Goal: Use online tool/utility: Utilize a website feature to perform a specific function

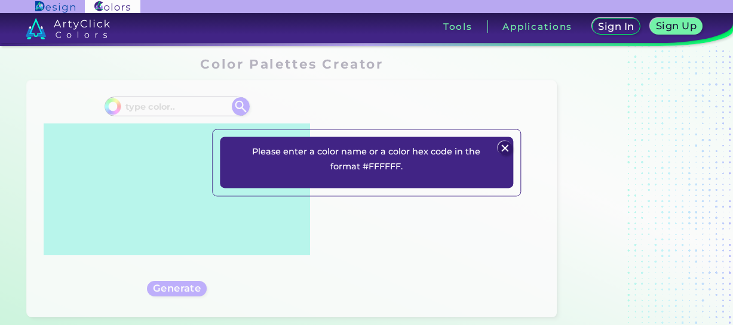
click at [504, 150] on img at bounding box center [504, 148] width 14 height 14
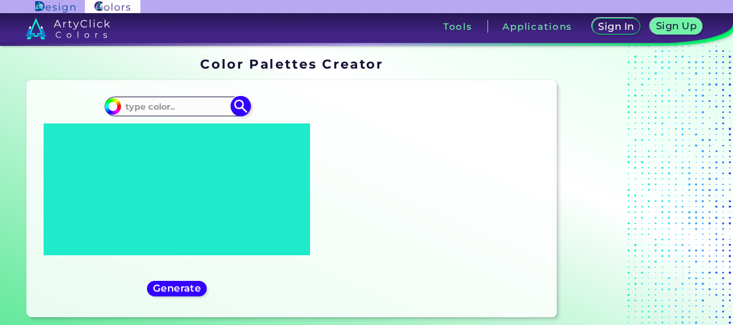
click at [197, 109] on input at bounding box center [176, 107] width 111 height 16
paste input "27aae1"
type input "#27aae1"
click at [244, 107] on img at bounding box center [240, 106] width 21 height 21
type input "#27aae1"
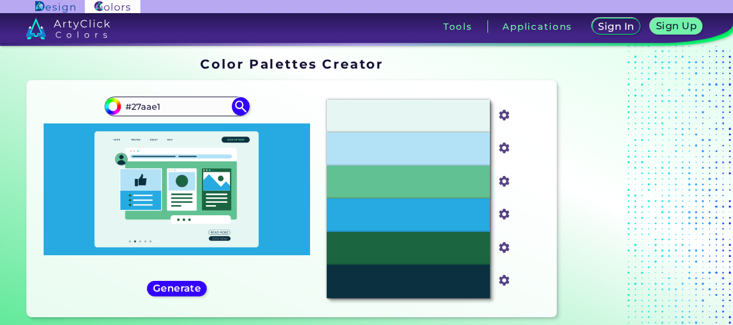
scroll to position [60, 0]
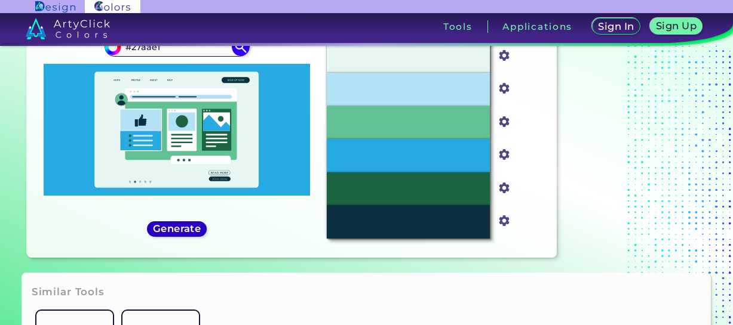
click at [186, 232] on h5 "Generate" at bounding box center [176, 229] width 46 height 10
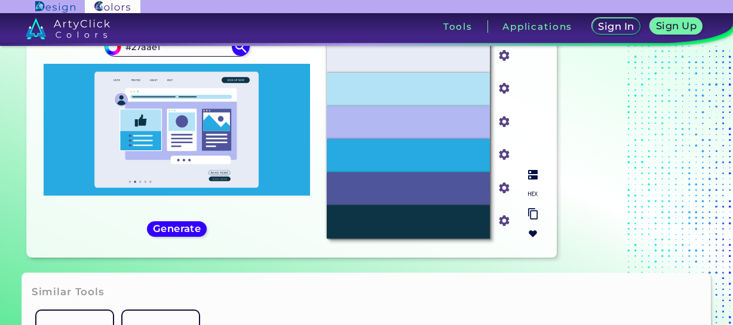
click at [531, 193] on img at bounding box center [533, 194] width 10 height 10
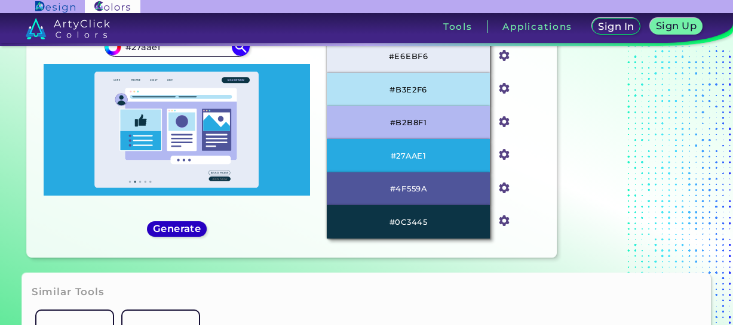
click at [189, 231] on h5 "Generate" at bounding box center [176, 228] width 45 height 9
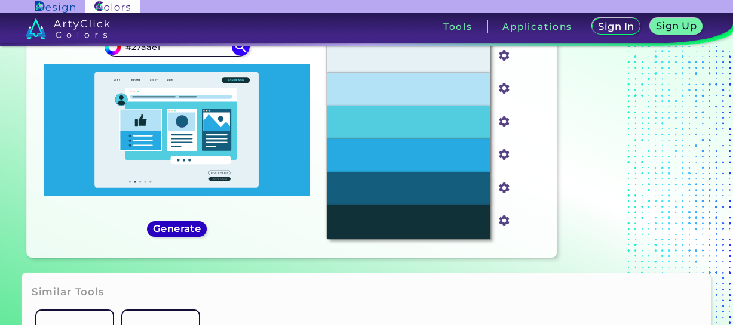
click at [176, 226] on h5 "Generate" at bounding box center [176, 228] width 45 height 9
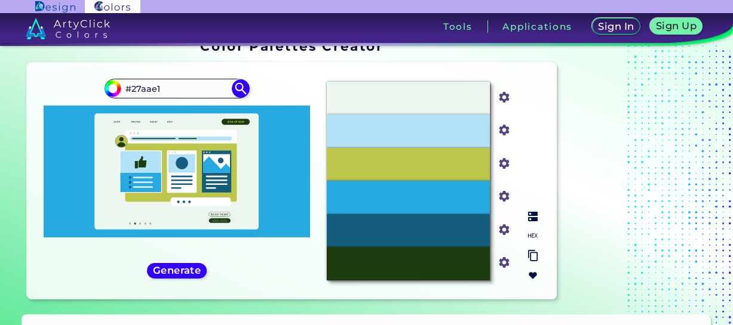
scroll to position [0, 0]
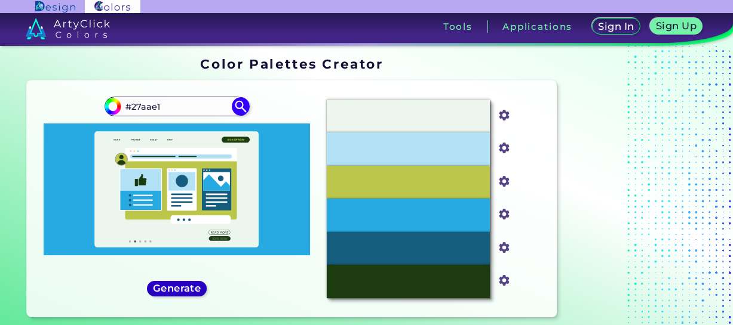
click at [182, 289] on h5 "Generate" at bounding box center [176, 289] width 49 height 10
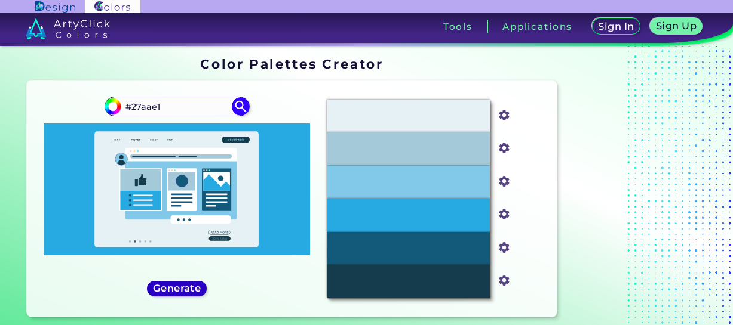
click at [191, 287] on h5 "Generate" at bounding box center [177, 288] width 44 height 9
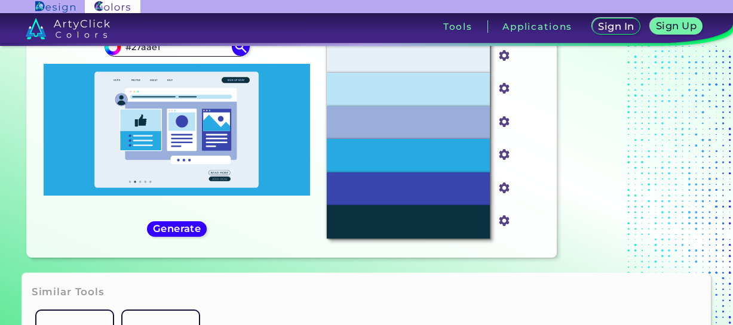
scroll to position [138, 0]
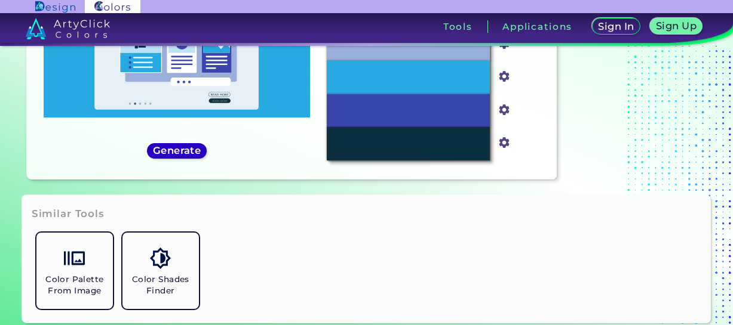
click at [181, 155] on h5 "Generate" at bounding box center [177, 151] width 51 height 10
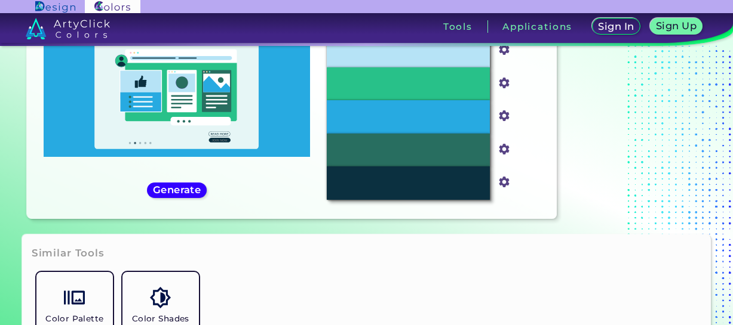
scroll to position [78, 0]
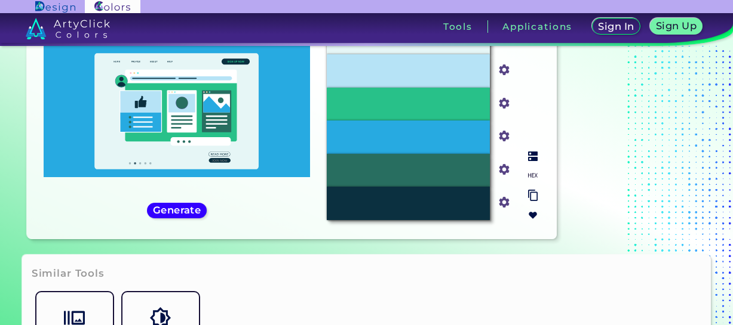
click at [533, 172] on img at bounding box center [533, 176] width 10 height 10
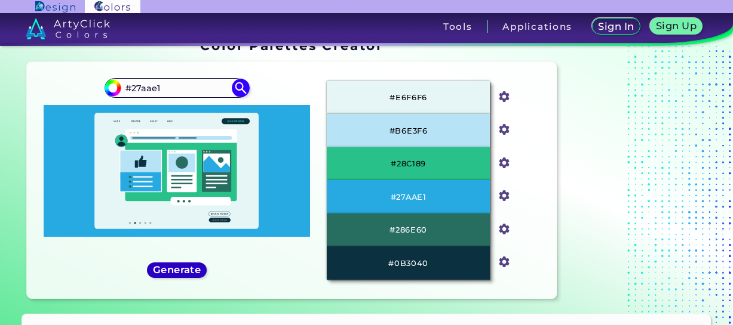
click at [193, 269] on h5 "Generate" at bounding box center [176, 271] width 47 height 10
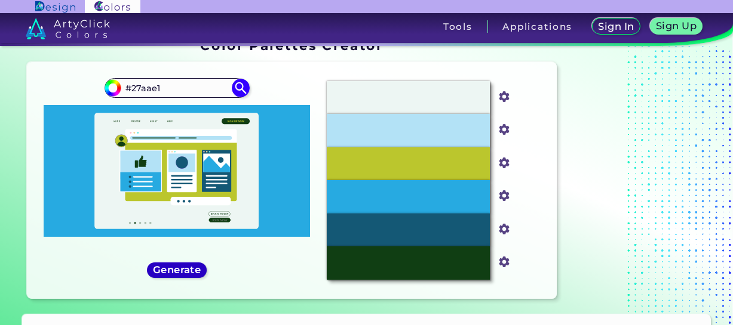
click at [196, 269] on h5 "Generate" at bounding box center [177, 270] width 44 height 9
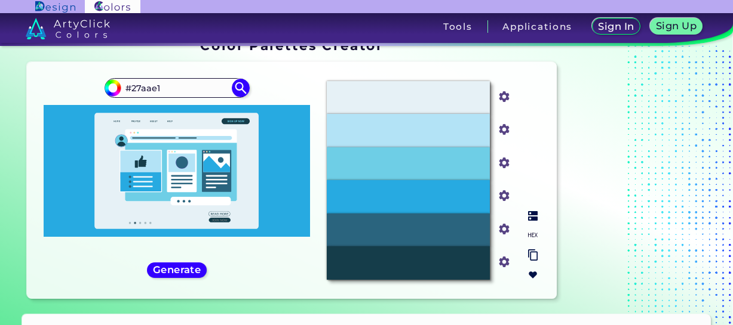
click at [533, 233] on img at bounding box center [533, 235] width 10 height 10
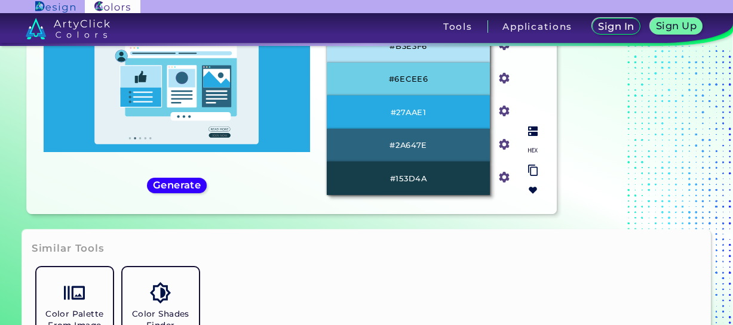
scroll to position [0, 0]
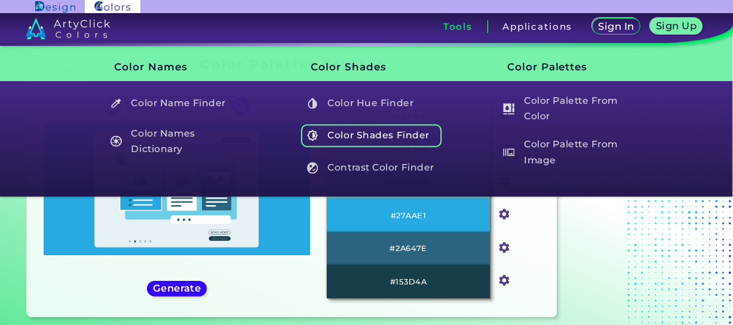
click at [396, 132] on h5 "Color Shades Finder" at bounding box center [371, 135] width 140 height 23
